Goal: Task Accomplishment & Management: Use online tool/utility

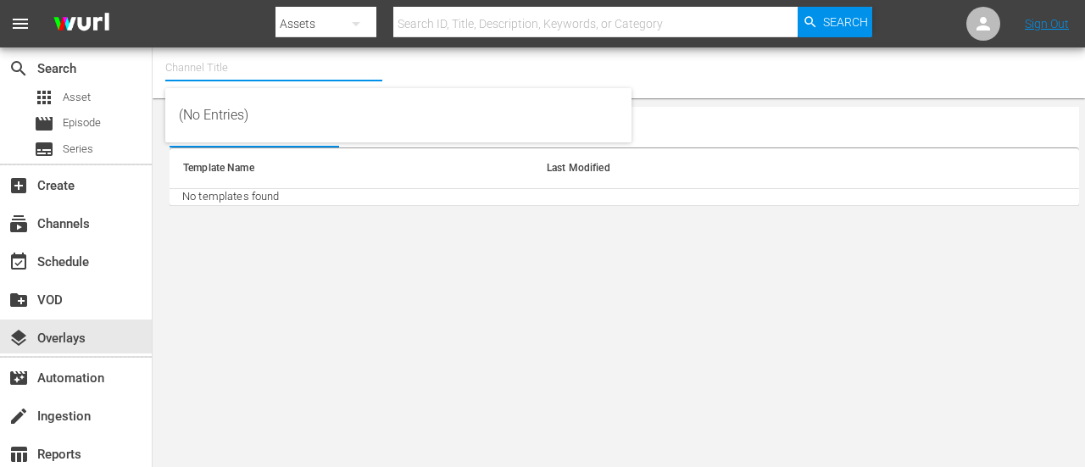
click at [254, 79] on input "text" at bounding box center [273, 67] width 217 height 41
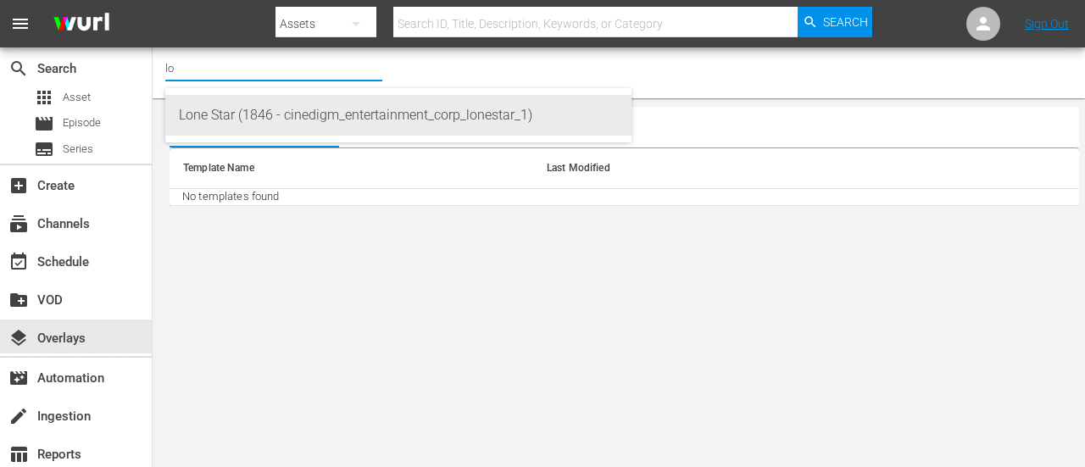
click at [235, 123] on div "Lone Star (1846 - cinedigm_entertainment_corp_lonestar_1)" at bounding box center [398, 115] width 439 height 41
type input "Lone Star (1846 - cinedigm_entertainment_corp_lonestar_1)"
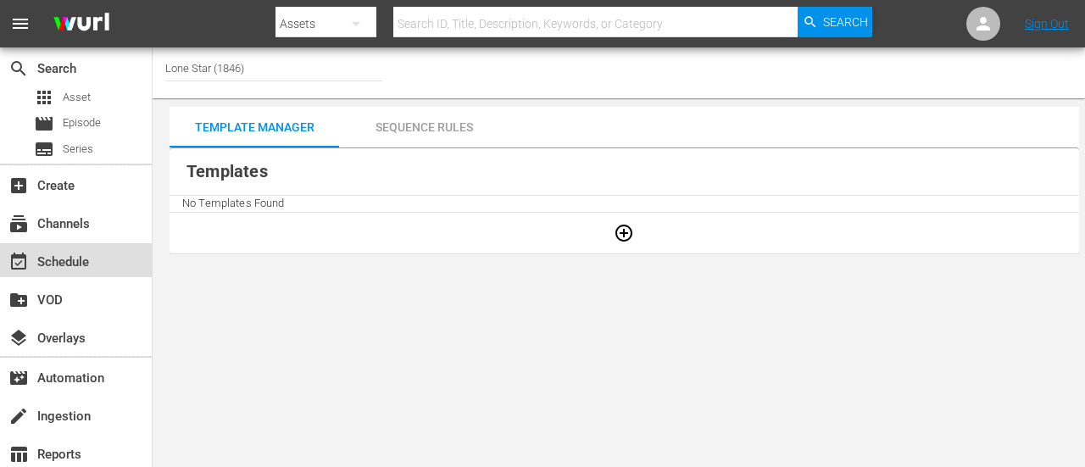
click at [66, 258] on div "event_available Schedule" at bounding box center [47, 259] width 95 height 15
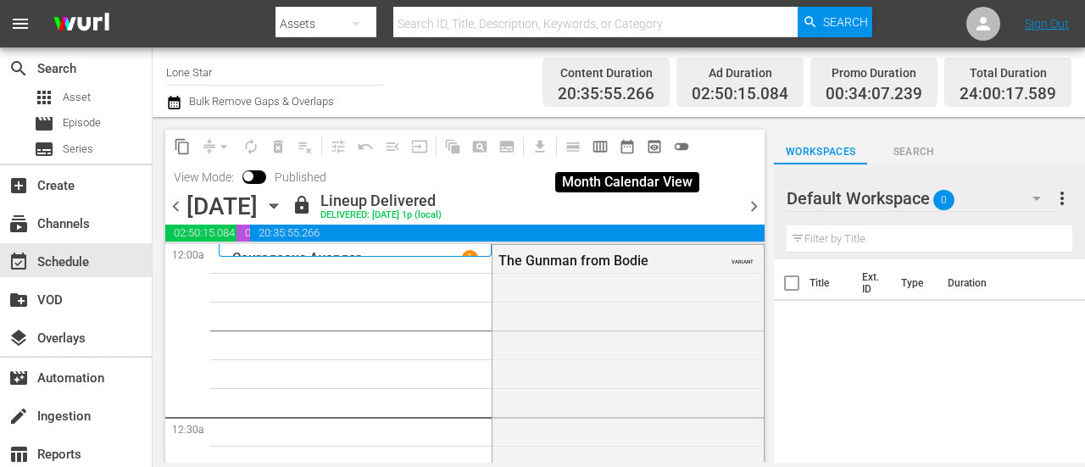
click at [630, 147] on span "date_range_outlined" at bounding box center [627, 146] width 17 height 17
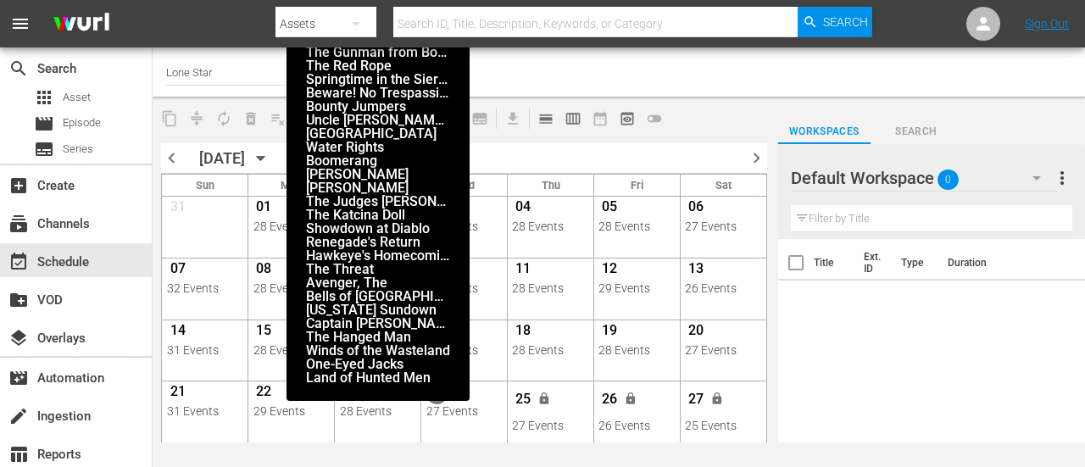
click at [388, 352] on div "26 Events" at bounding box center [378, 350] width 76 height 14
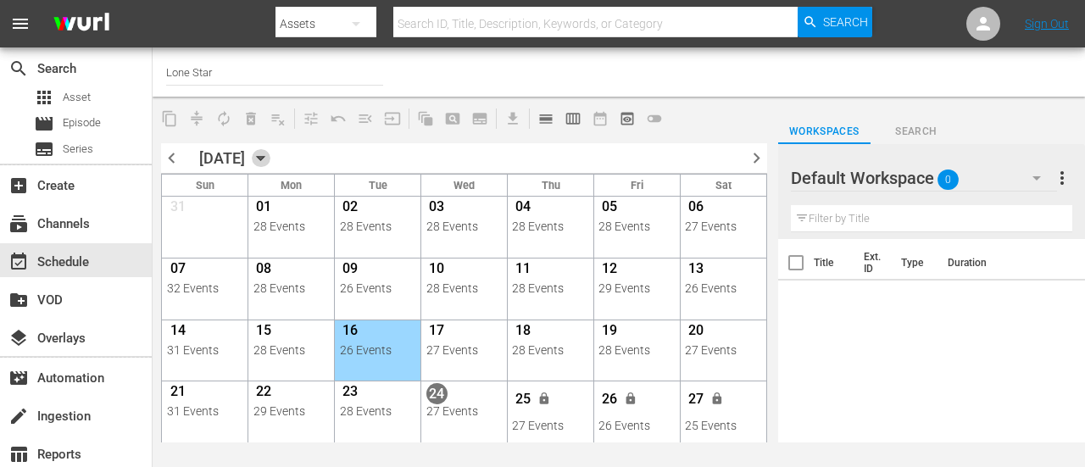
click at [264, 158] on icon "button" at bounding box center [261, 159] width 8 height 4
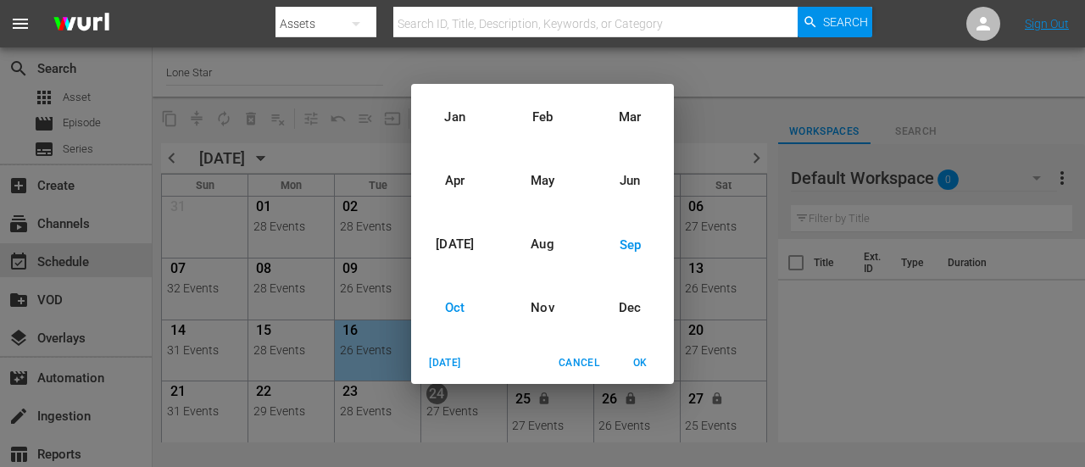
click at [456, 309] on div "Oct" at bounding box center [454, 308] width 87 height 64
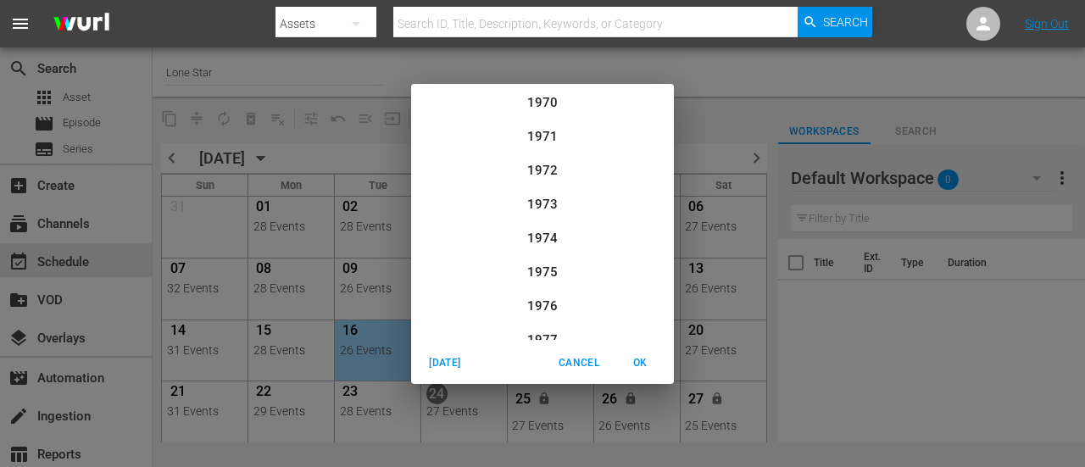
scroll to position [1762, 0]
click at [643, 365] on span "OK" at bounding box center [639, 363] width 41 height 18
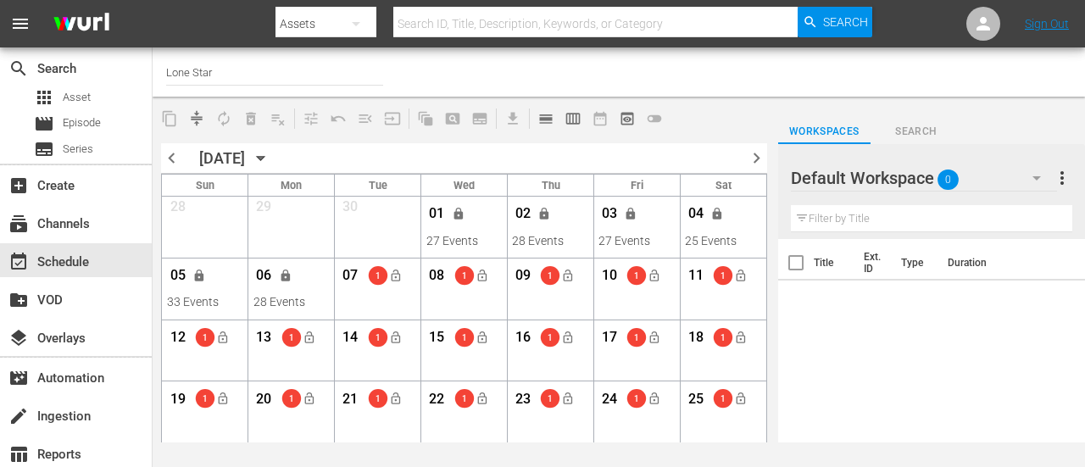
click at [264, 157] on icon "button" at bounding box center [261, 159] width 8 height 4
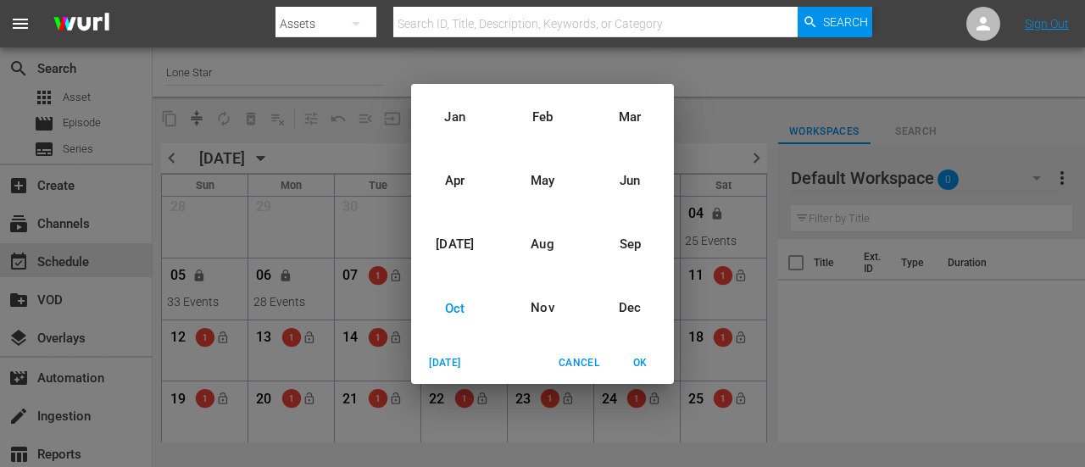
click at [459, 304] on div "Oct" at bounding box center [454, 308] width 87 height 64
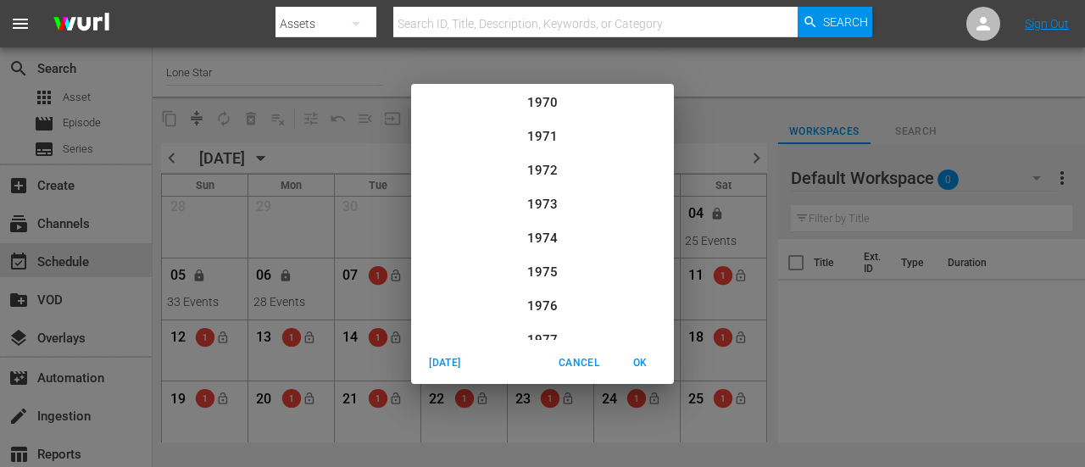
scroll to position [1762, 0]
click at [542, 255] on div "2026" at bounding box center [542, 255] width 263 height 34
click at [542, 208] on div "2025" at bounding box center [542, 204] width 263 height 34
click at [642, 362] on span "OK" at bounding box center [639, 363] width 41 height 18
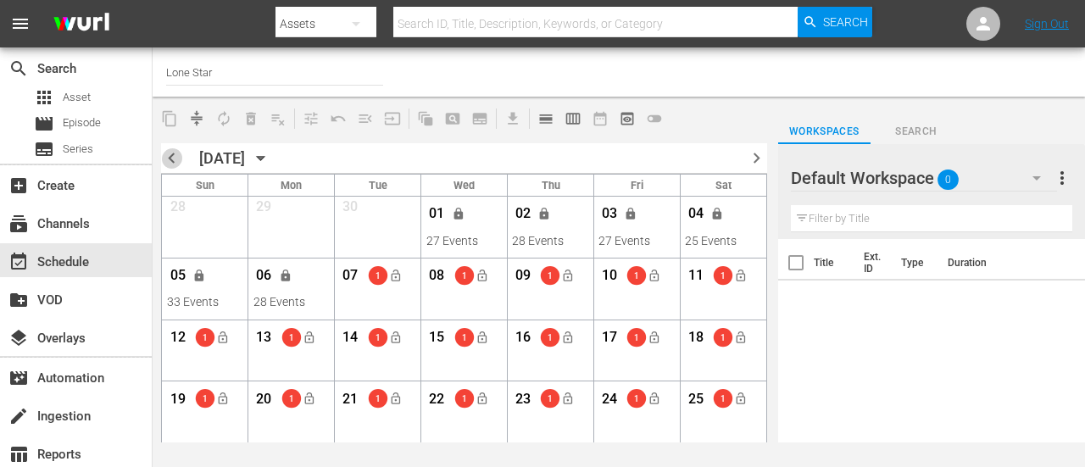
click at [168, 156] on span "chevron_left" at bounding box center [171, 157] width 21 height 21
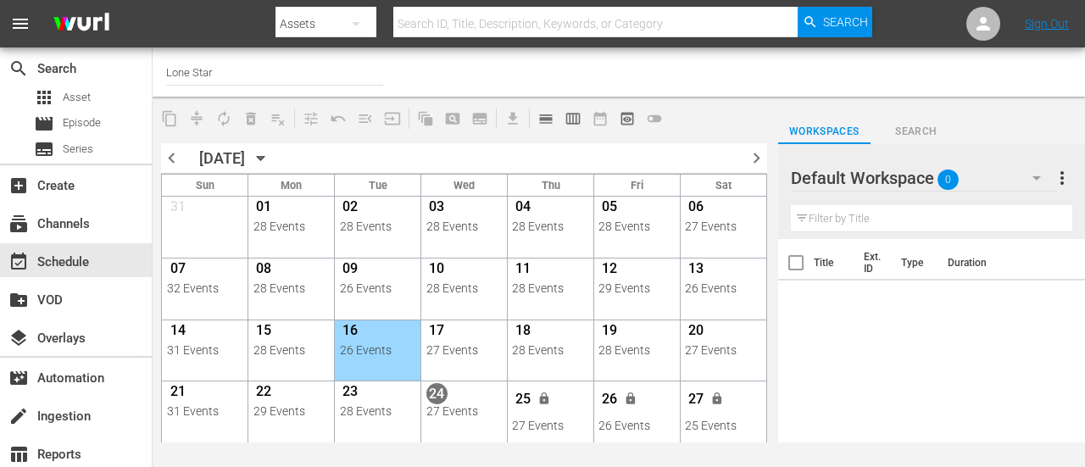
click at [264, 157] on icon "button" at bounding box center [261, 159] width 8 height 4
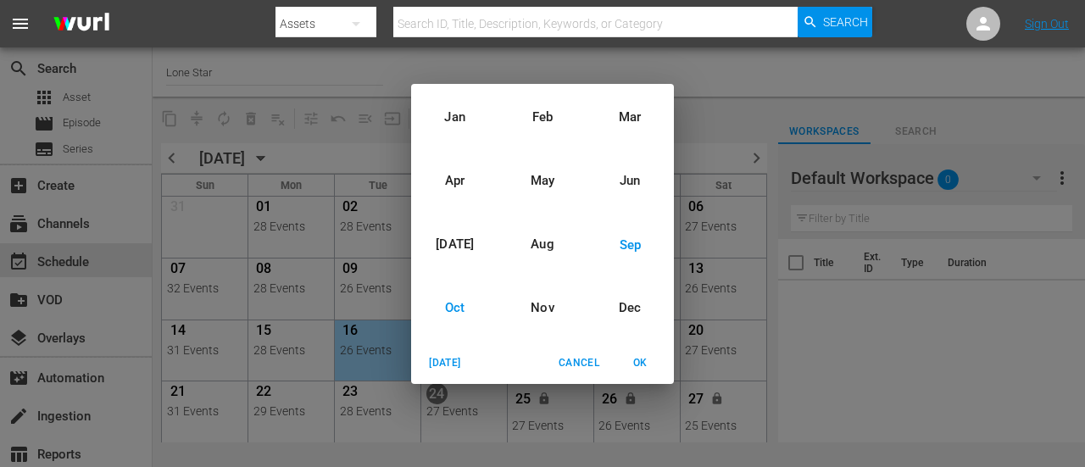
click at [450, 306] on div "Oct" at bounding box center [454, 308] width 87 height 64
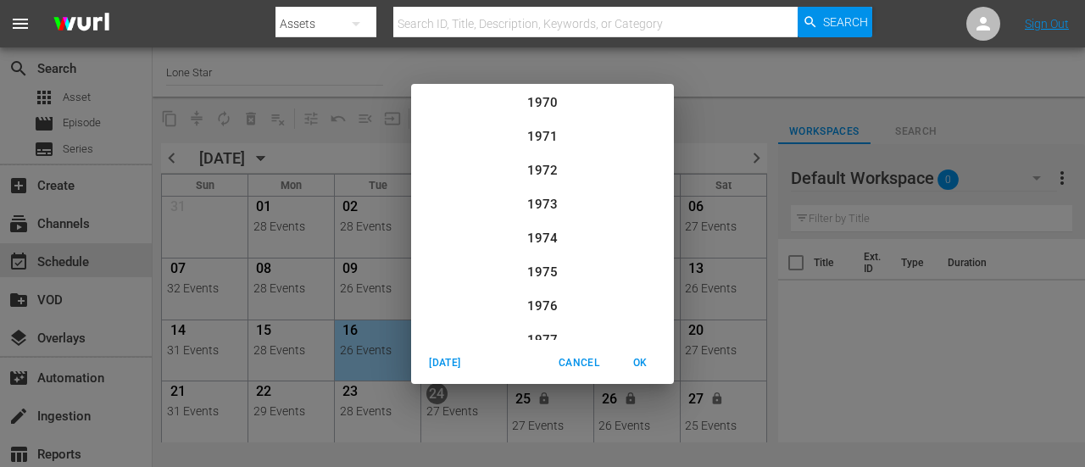
scroll to position [1762, 0]
click at [544, 213] on div "2025" at bounding box center [542, 213] width 263 height 34
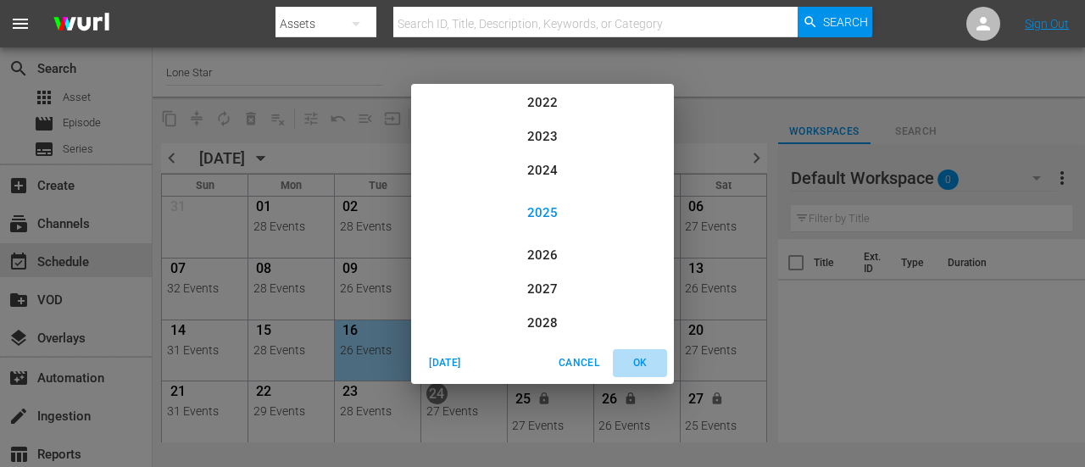
click at [639, 365] on span "OK" at bounding box center [639, 363] width 41 height 18
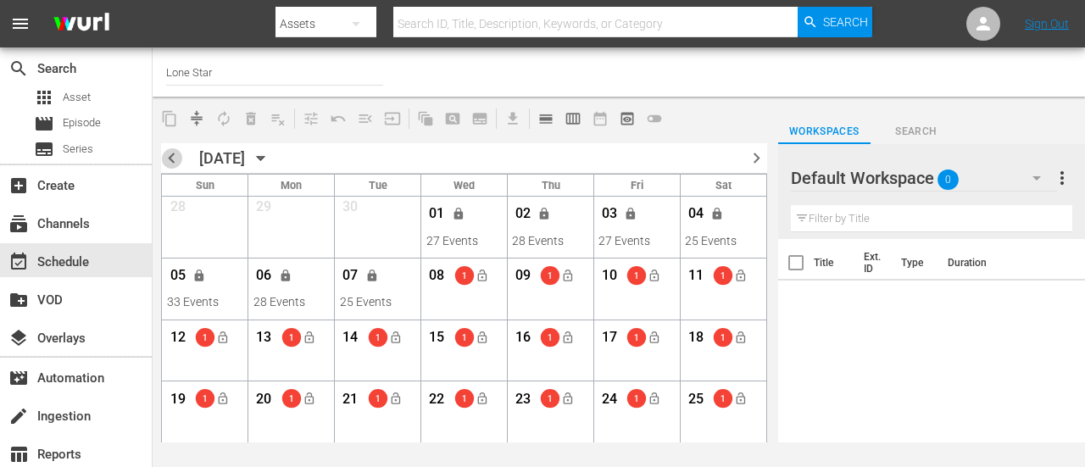
click at [172, 159] on span "chevron_left" at bounding box center [171, 157] width 21 height 21
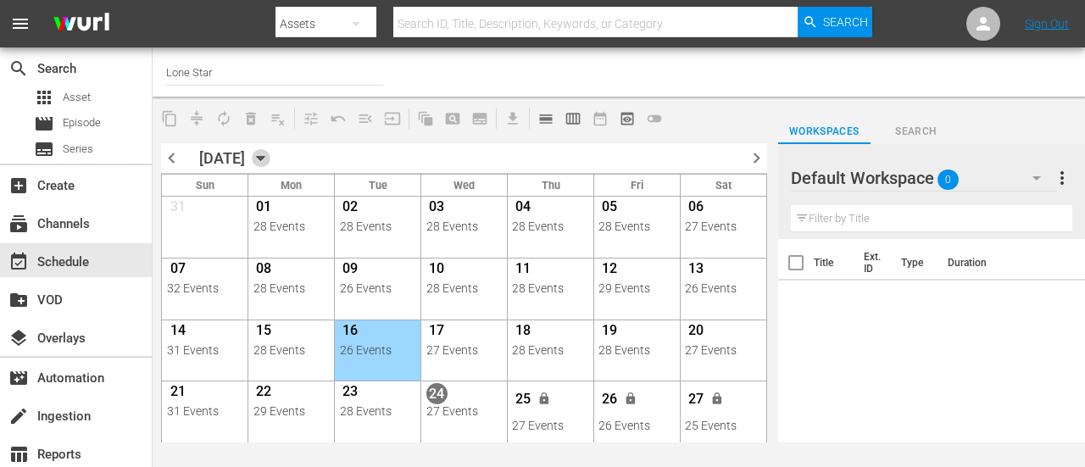
click at [264, 157] on icon "button" at bounding box center [261, 159] width 8 height 4
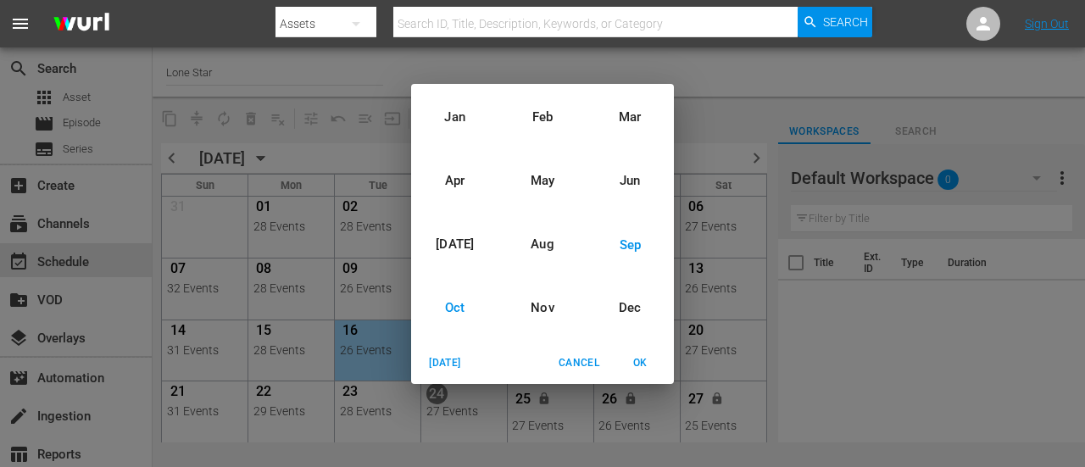
click at [458, 309] on div "Oct" at bounding box center [454, 308] width 87 height 64
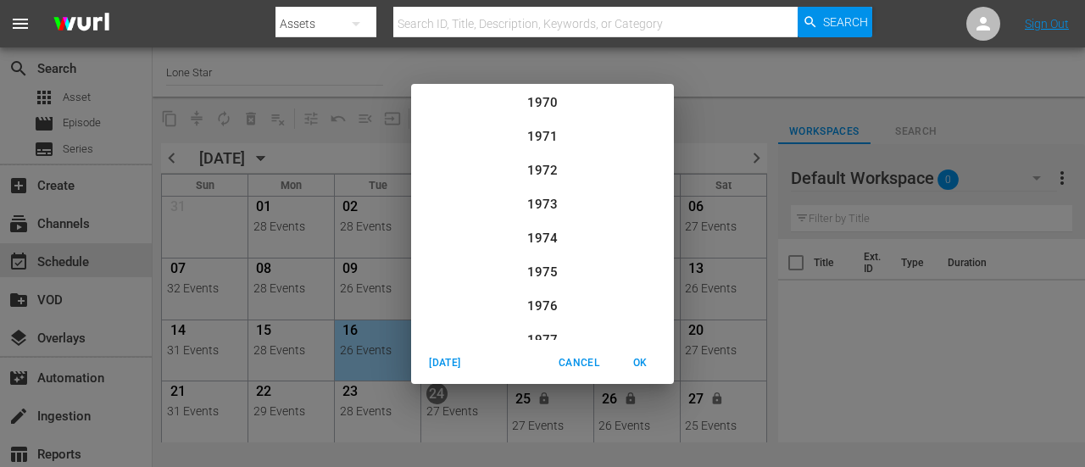
scroll to position [1762, 0]
click at [536, 214] on div "2025" at bounding box center [542, 213] width 263 height 34
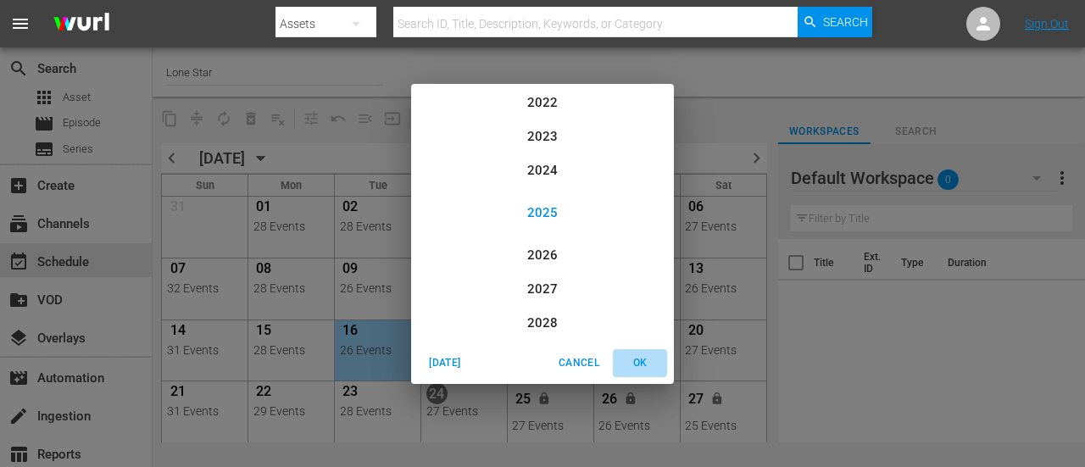
click at [637, 362] on span "OK" at bounding box center [639, 363] width 41 height 18
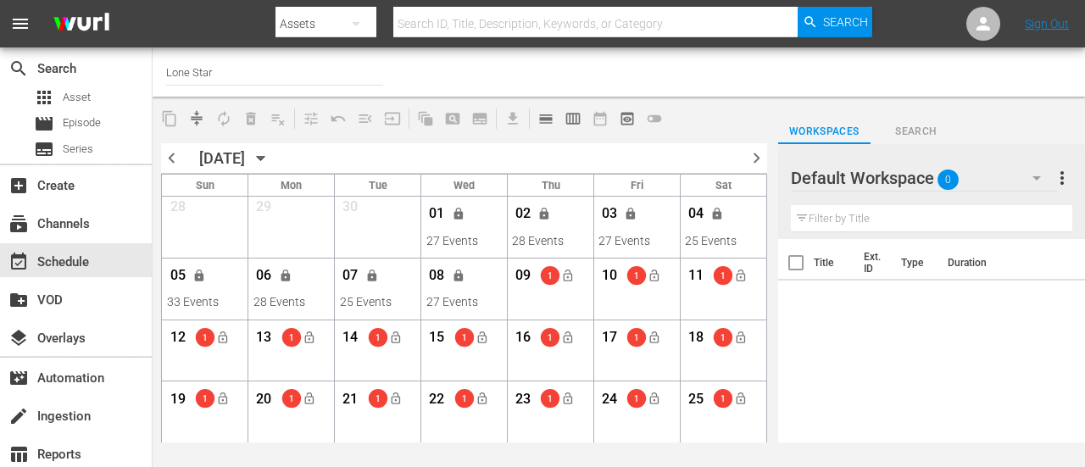
click at [168, 158] on span "chevron_left" at bounding box center [171, 157] width 21 height 21
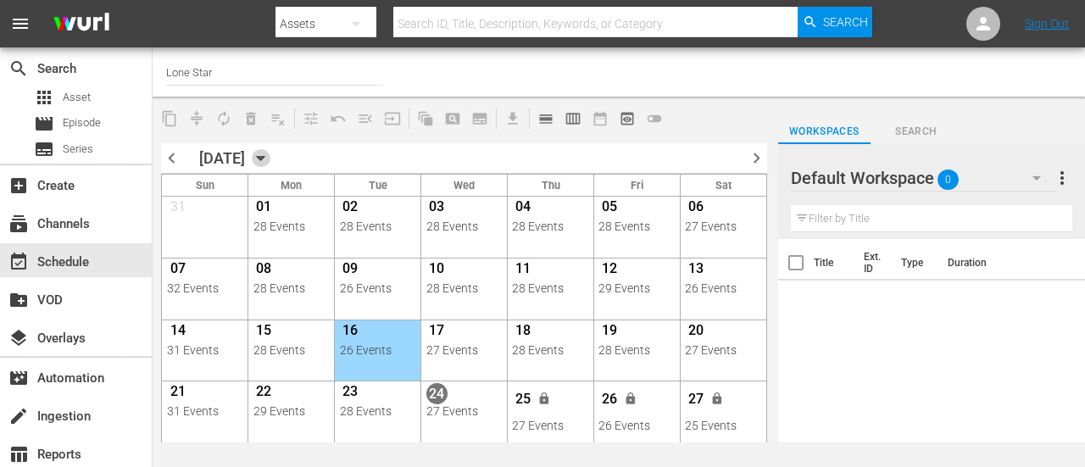
click at [264, 158] on icon "button" at bounding box center [261, 159] width 8 height 4
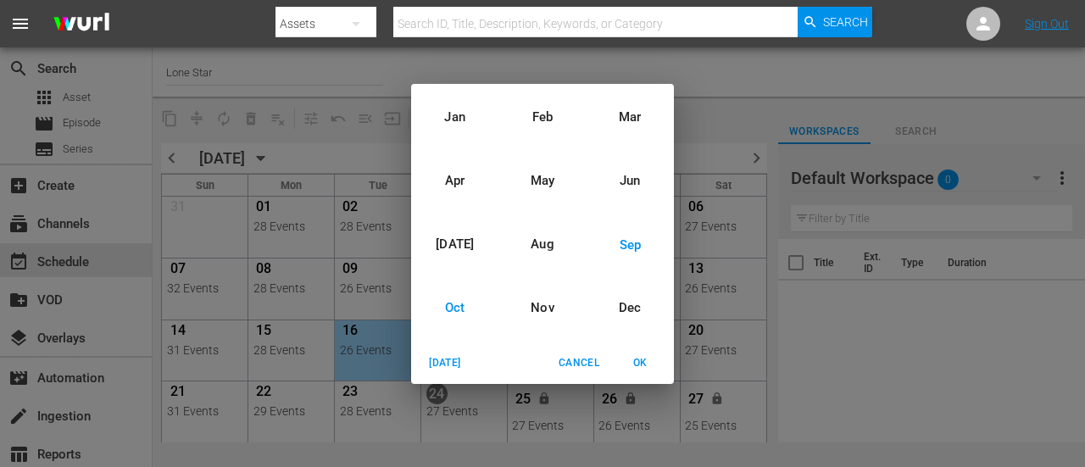
click at [459, 308] on div "Oct" at bounding box center [454, 308] width 87 height 64
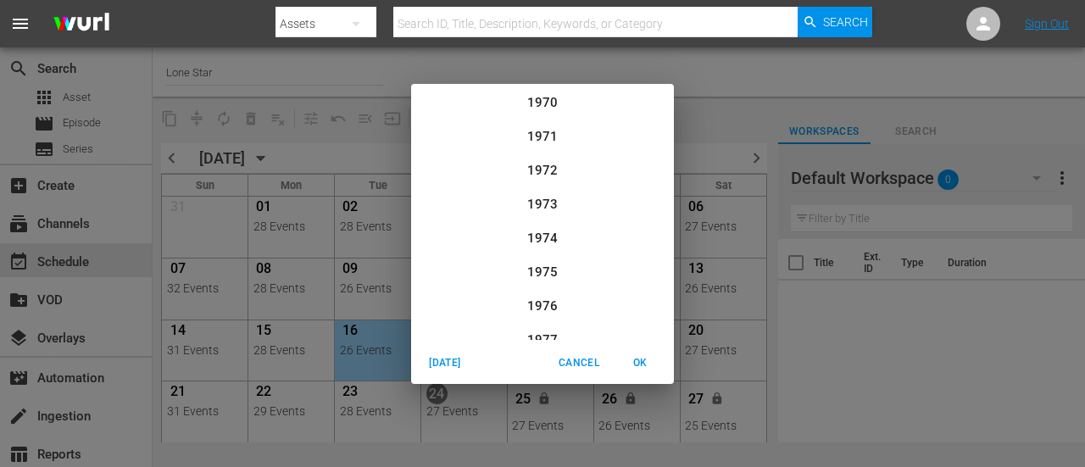
scroll to position [1762, 0]
click at [525, 208] on div "2025" at bounding box center [542, 213] width 263 height 34
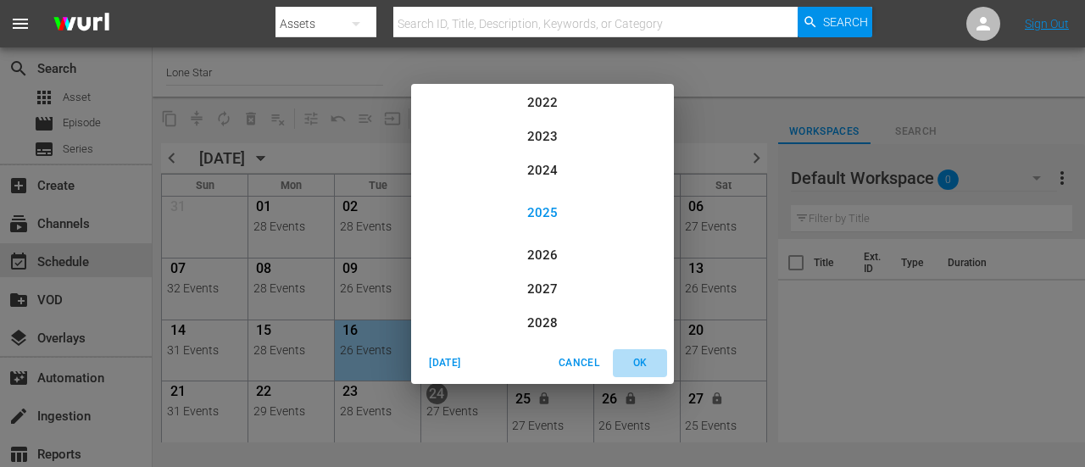
click at [644, 366] on span "OK" at bounding box center [639, 363] width 41 height 18
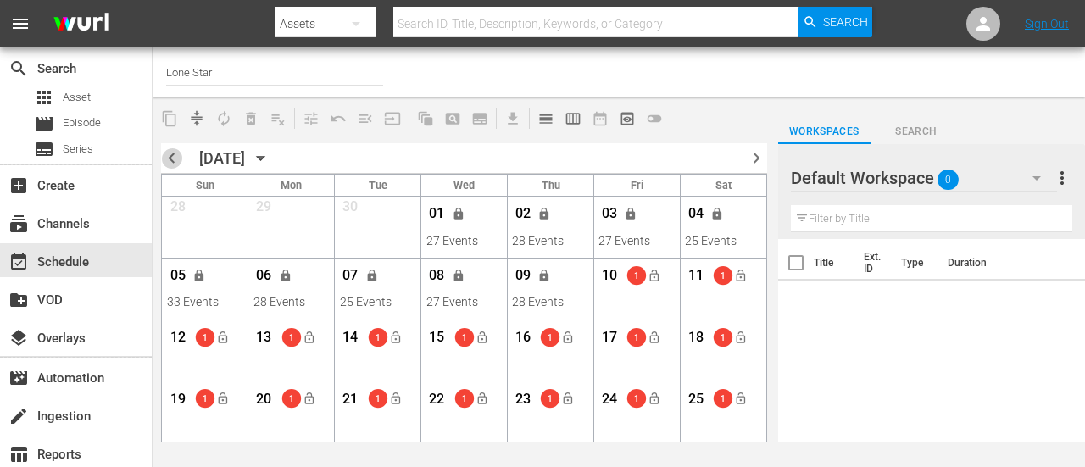
click at [171, 158] on span "chevron_left" at bounding box center [171, 157] width 21 height 21
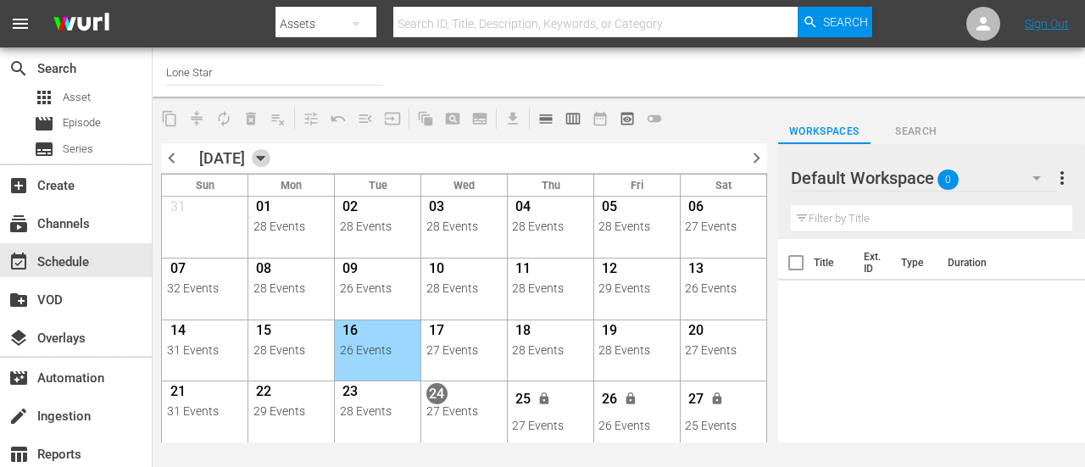
click at [270, 158] on icon "button" at bounding box center [261, 158] width 19 height 19
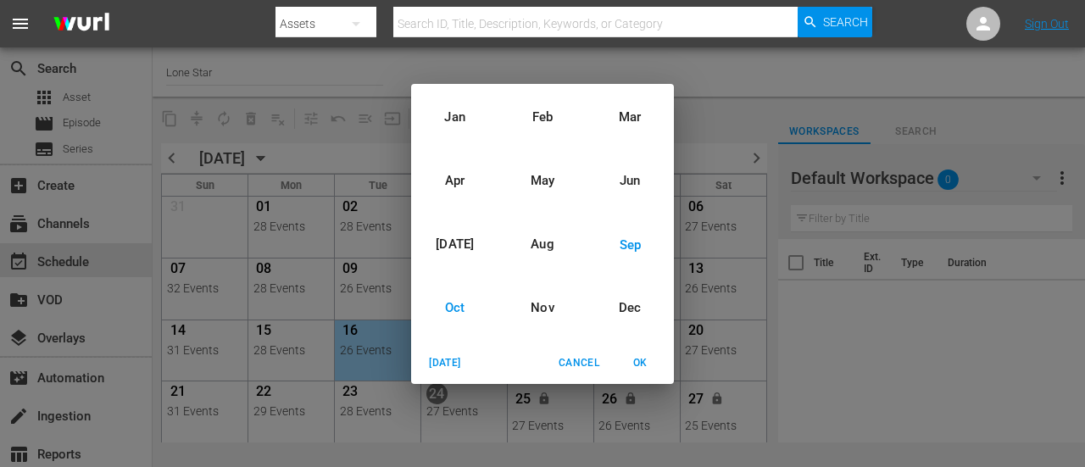
click at [454, 306] on div "Oct" at bounding box center [454, 308] width 87 height 64
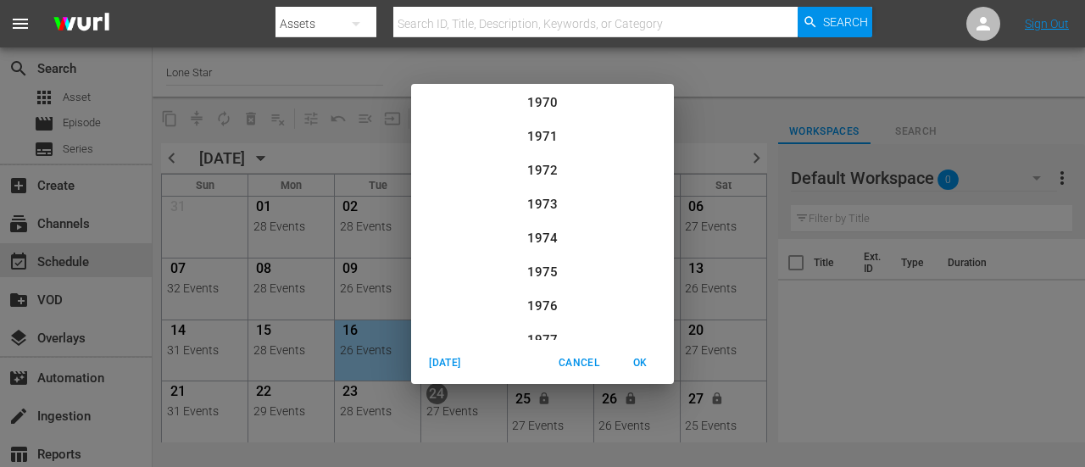
scroll to position [1762, 0]
click at [541, 209] on div "2025" at bounding box center [542, 213] width 263 height 34
click at [639, 364] on span "OK" at bounding box center [639, 363] width 41 height 18
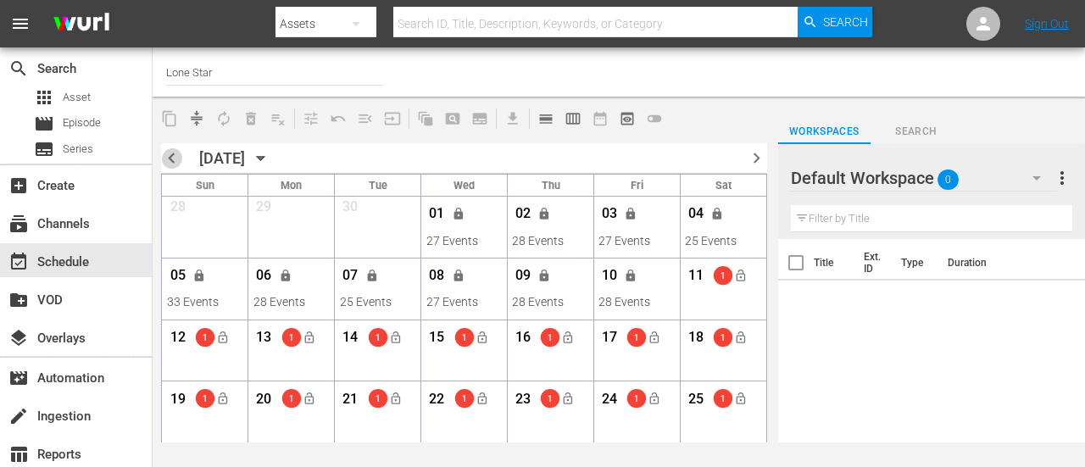
click at [173, 158] on span "chevron_left" at bounding box center [171, 157] width 21 height 21
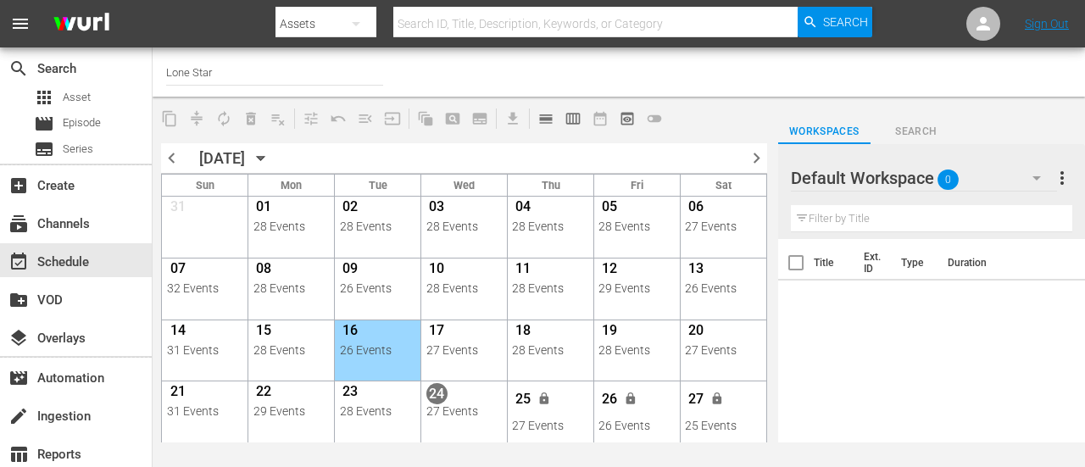
click at [270, 160] on icon "button" at bounding box center [261, 158] width 19 height 19
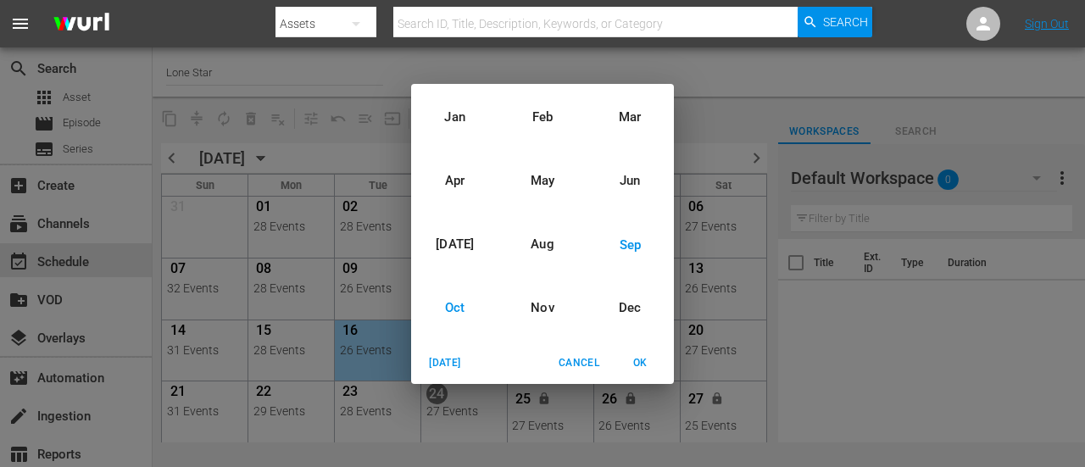
click at [447, 304] on div "Oct" at bounding box center [454, 308] width 87 height 64
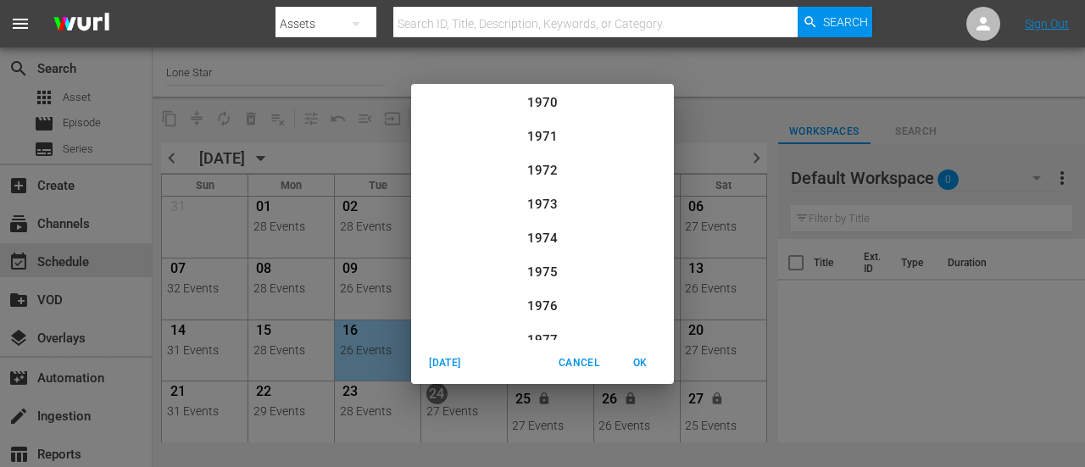
scroll to position [1762, 0]
click at [530, 211] on div "2025" at bounding box center [542, 213] width 263 height 34
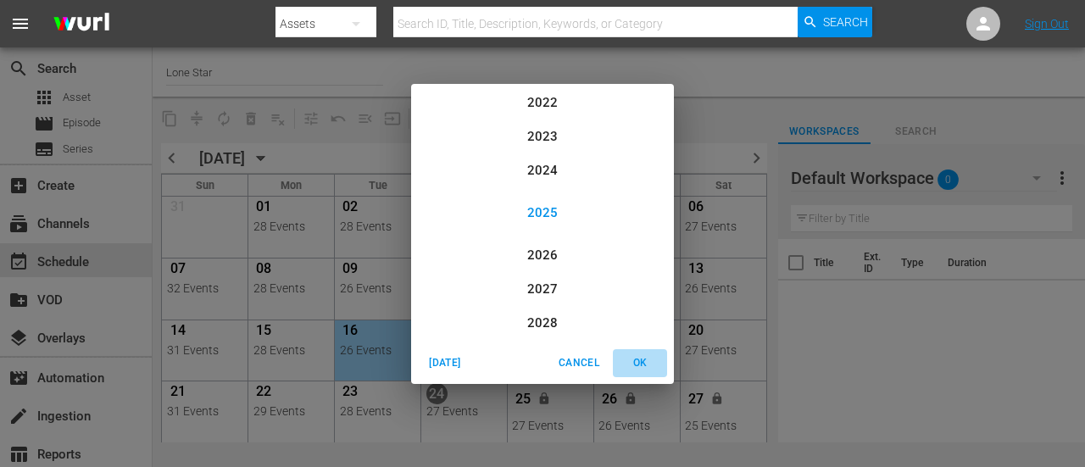
click at [632, 362] on span "OK" at bounding box center [639, 363] width 41 height 18
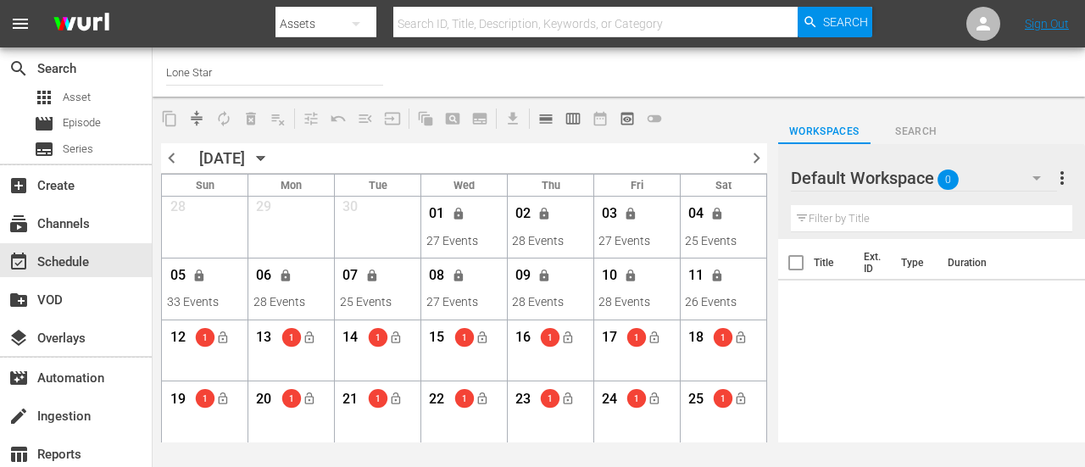
click at [270, 160] on icon "button" at bounding box center [261, 158] width 19 height 19
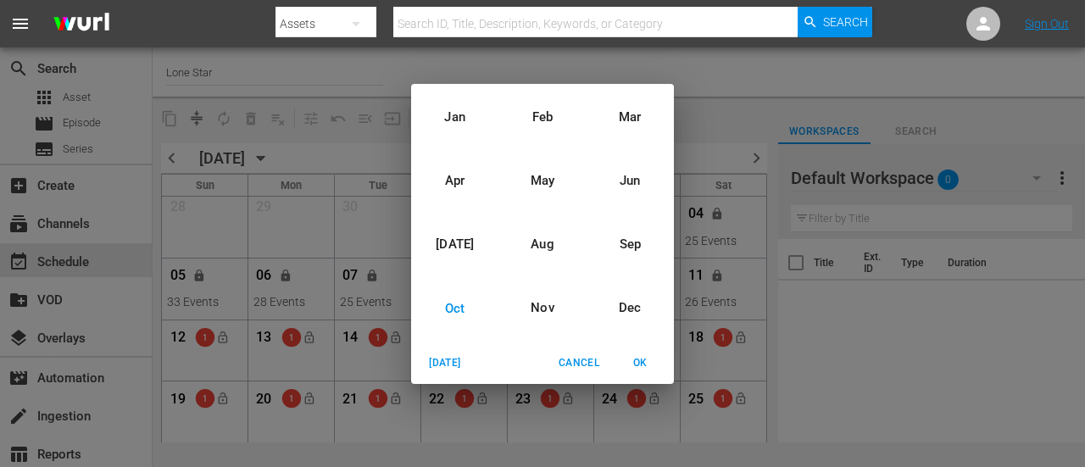
click at [169, 150] on div "Jan Feb Mar Apr May Jun [DATE] Aug Sep Oct Nov Dec [DATE] Cancel OK" at bounding box center [542, 233] width 1085 height 467
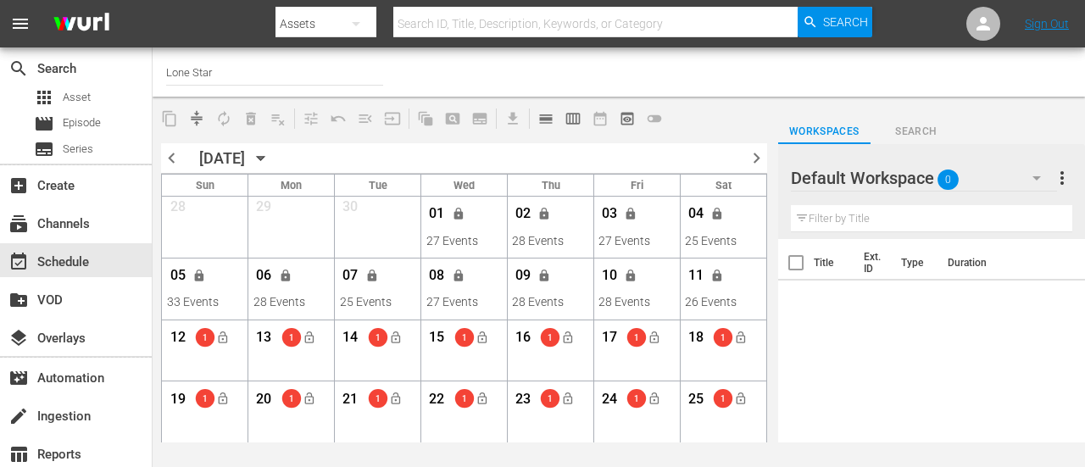
click at [168, 158] on span "chevron_left" at bounding box center [171, 157] width 21 height 21
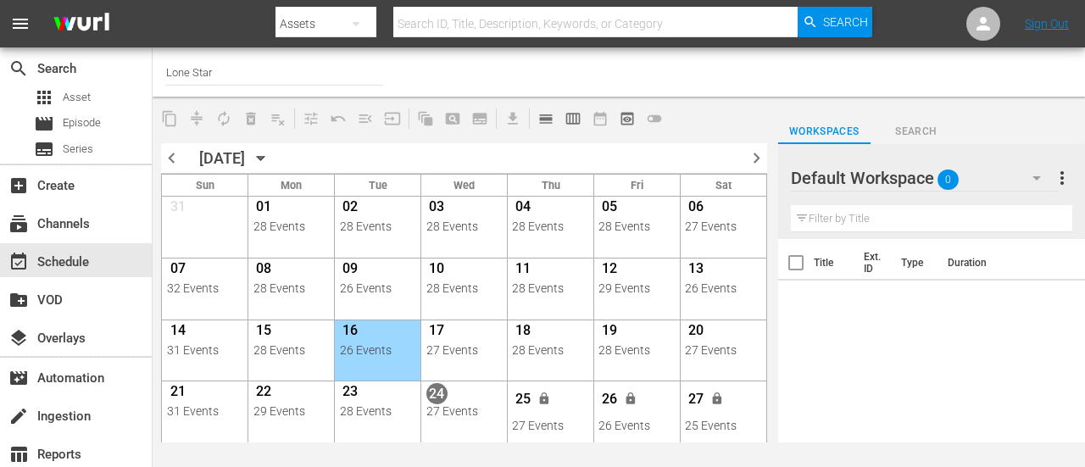
click at [264, 158] on icon "button" at bounding box center [261, 159] width 8 height 4
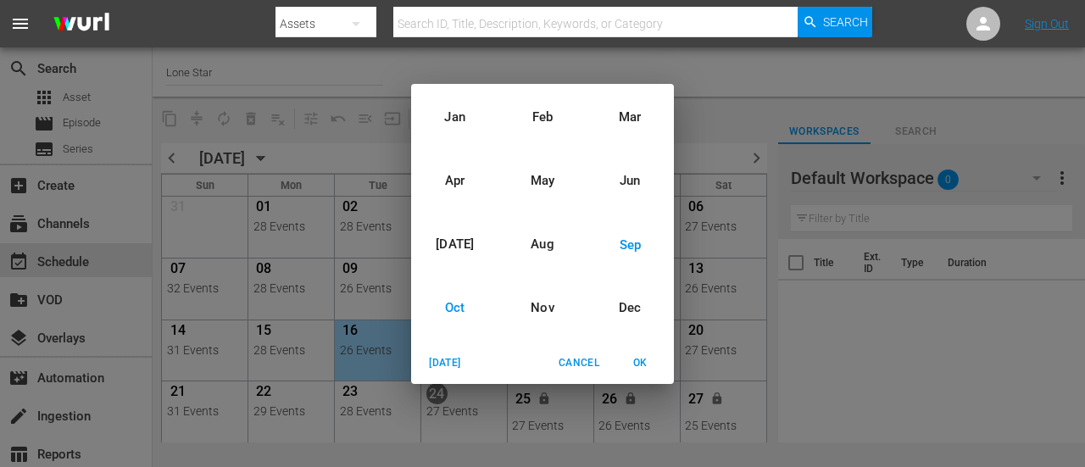
click at [459, 310] on div "Oct" at bounding box center [454, 308] width 87 height 64
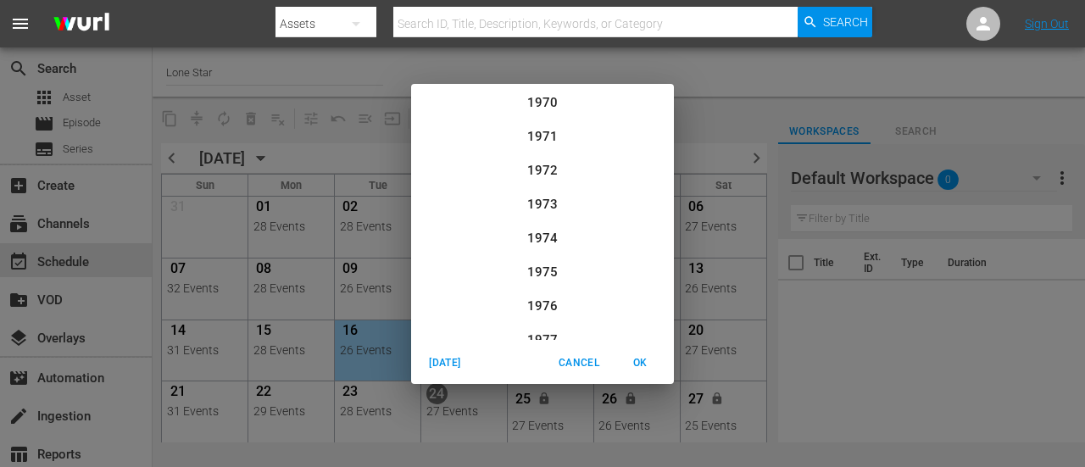
scroll to position [1762, 0]
click at [538, 210] on div "2025" at bounding box center [542, 213] width 263 height 34
click at [641, 361] on span "OK" at bounding box center [639, 363] width 41 height 18
